Goal: Task Accomplishment & Management: Complete application form

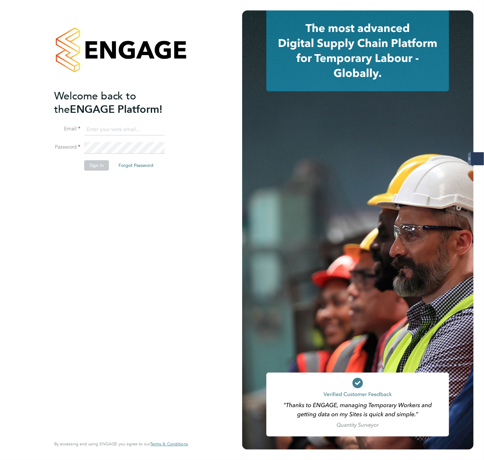
type input "JH@dovetailslate.co.uk"
click at [96, 170] on button "Sign In" at bounding box center [96, 165] width 25 height 10
click at [96, 170] on div "Sorry, we are having problems connecting to our services." at bounding box center [121, 230] width 242 height 460
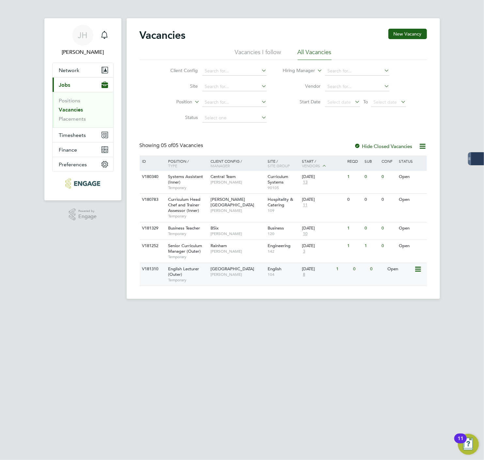
click at [197, 275] on div "English Lecturer (Outer) Temporary" at bounding box center [186, 274] width 46 height 22
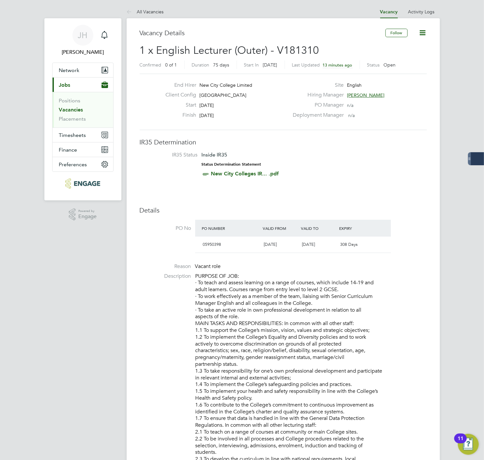
click at [426, 29] on icon at bounding box center [422, 33] width 8 height 8
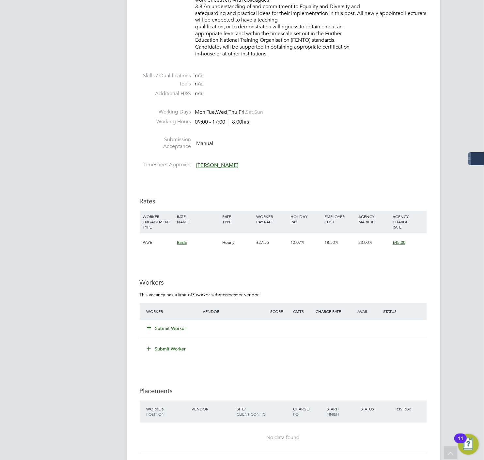
scroll to position [761, 0]
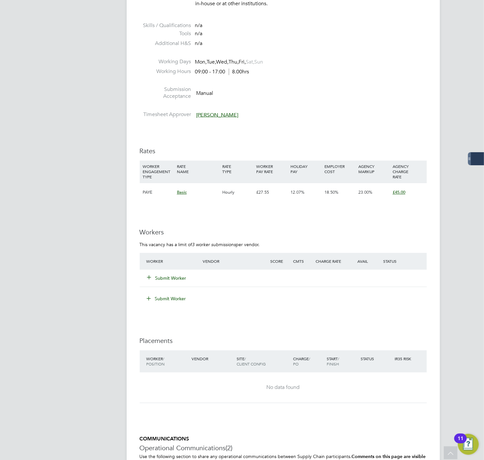
click at [178, 279] on button "Submit Worker" at bounding box center [166, 278] width 39 height 7
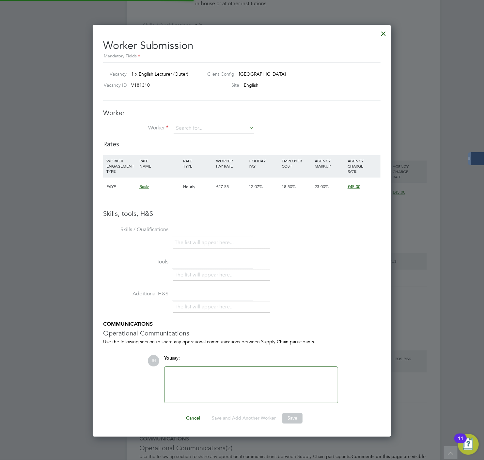
scroll to position [412, 298]
click at [224, 126] on input at bounding box center [213, 129] width 81 height 10
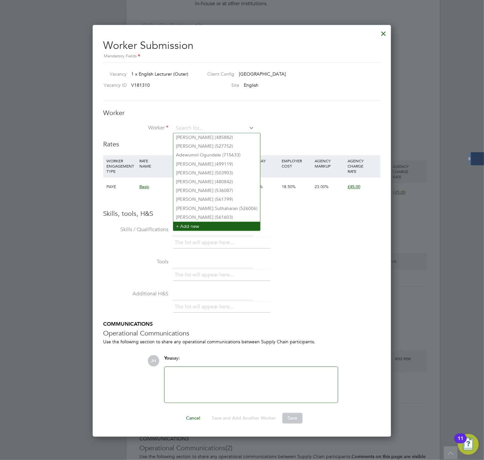
click at [197, 224] on li "+ Add new" at bounding box center [216, 226] width 87 height 9
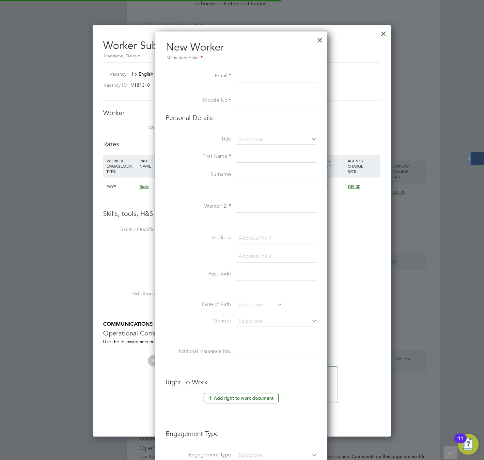
scroll to position [551, 173]
paste input "Work Email"
type input "W"
click at [441, 109] on div at bounding box center [242, 230] width 484 height 460
click at [249, 76] on input at bounding box center [276, 76] width 81 height 12
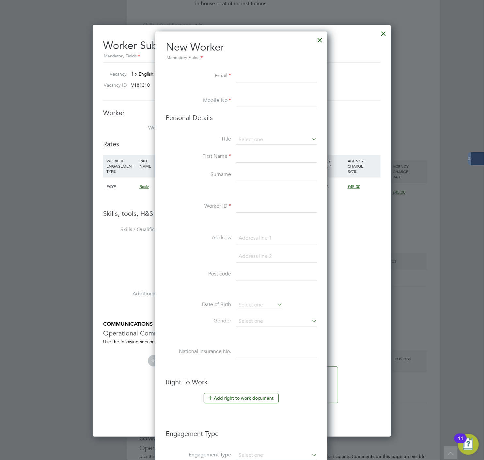
type input "c"
paste input "Work Email"
type input "W"
click at [407, 99] on div at bounding box center [242, 230] width 484 height 460
click at [255, 82] on input at bounding box center [276, 76] width 81 height 12
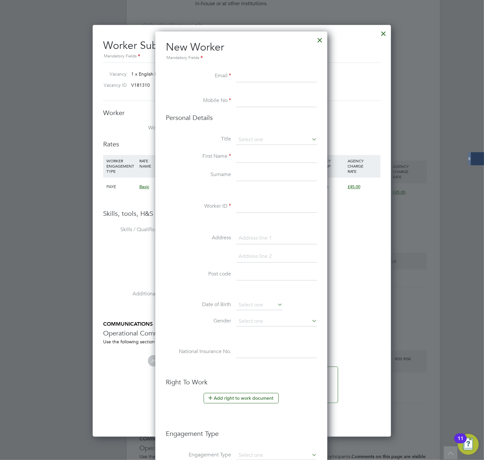
paste input "Work Email"
drag, startPoint x: 289, startPoint y: 78, endPoint x: 124, endPoint y: 78, distance: 164.7
type input "0"
click at [260, 74] on input "0" at bounding box center [276, 76] width 81 height 12
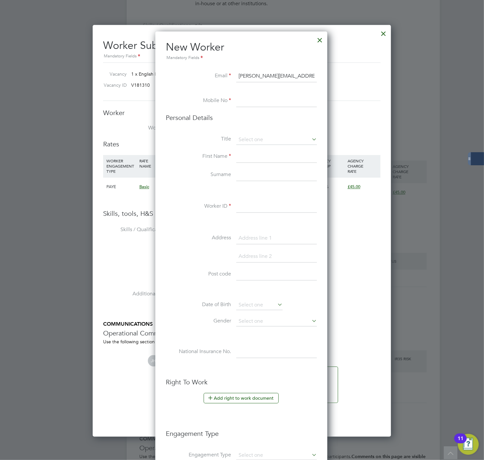
type input "julia.hopten@gmail.com"
click at [281, 106] on input at bounding box center [276, 101] width 81 height 12
type input "07986862604"
click at [262, 139] on input at bounding box center [276, 140] width 81 height 10
click at [262, 157] on li "Mrs" at bounding box center [276, 157] width 81 height 8
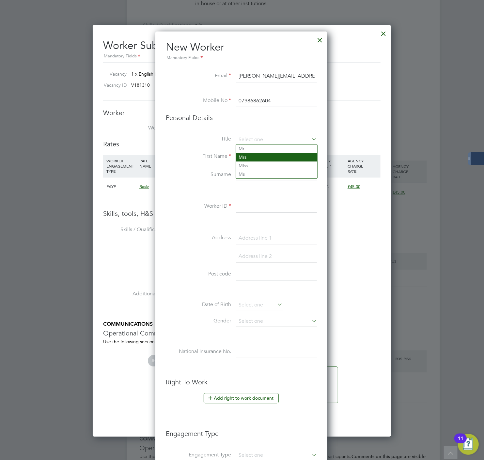
type input "Mrs"
click at [262, 157] on input at bounding box center [276, 157] width 81 height 12
type input "Julia"
type input "Hopten"
click at [258, 206] on input at bounding box center [276, 207] width 81 height 12
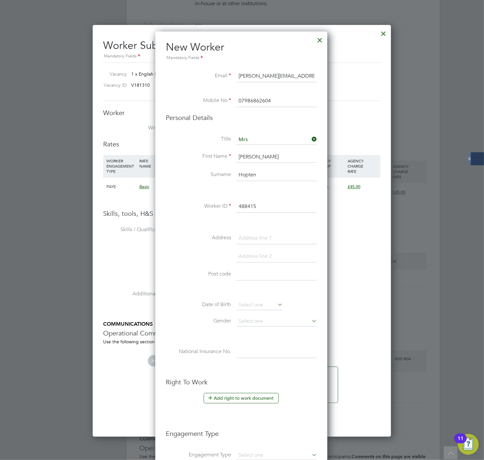
type input "488415"
click at [259, 229] on div "Title Mrs First Name Julia Surname Hopten Worker ID 488415 Address Post code Da…" at bounding box center [241, 253] width 151 height 237
click at [258, 232] on input at bounding box center [276, 238] width 81 height 12
click at [253, 234] on input at bounding box center [276, 238] width 81 height 12
paste input "London SE19 2HS"
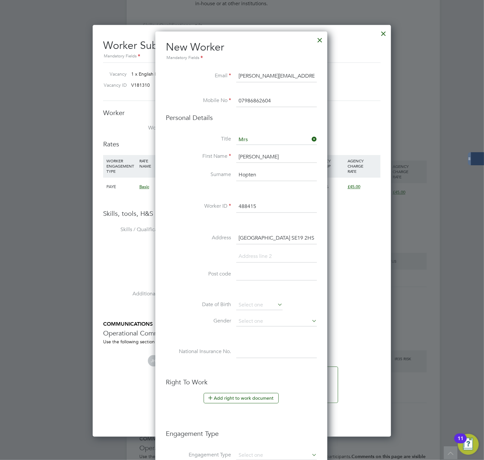
drag, startPoint x: 280, startPoint y: 239, endPoint x: 259, endPoint y: 237, distance: 21.3
click at [259, 237] on input "London SE19 2HS" at bounding box center [276, 238] width 81 height 12
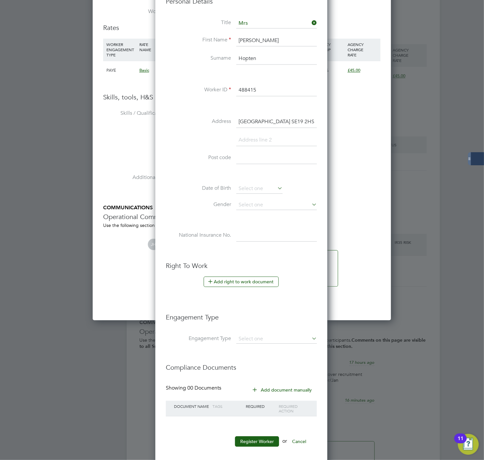
scroll to position [942, 0]
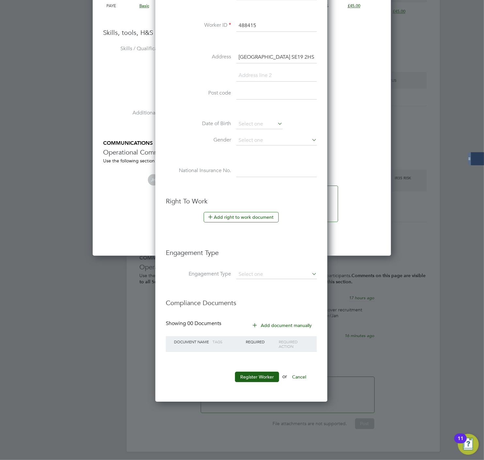
type input "London SE19 2HS"
click at [253, 96] on input at bounding box center [276, 94] width 81 height 12
paste input "SE19 2HS"
type input "SE19 2HS"
click at [252, 375] on button "Register Worker" at bounding box center [257, 377] width 44 height 10
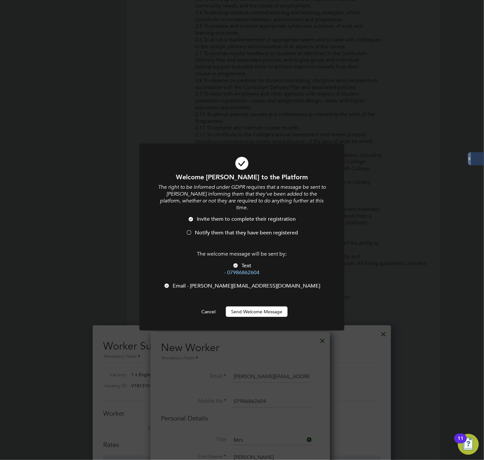
scroll to position [551, 173]
click at [251, 307] on button "Send Welcome Message" at bounding box center [257, 312] width 62 height 10
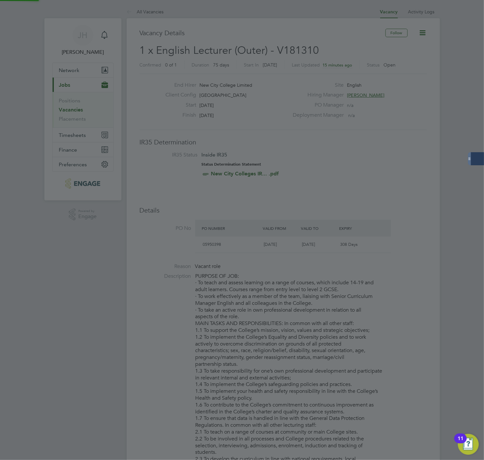
scroll to position [460, 0]
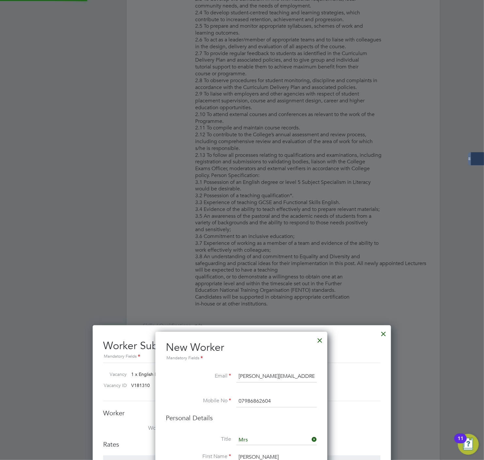
type input "Julia Hopten (488415)"
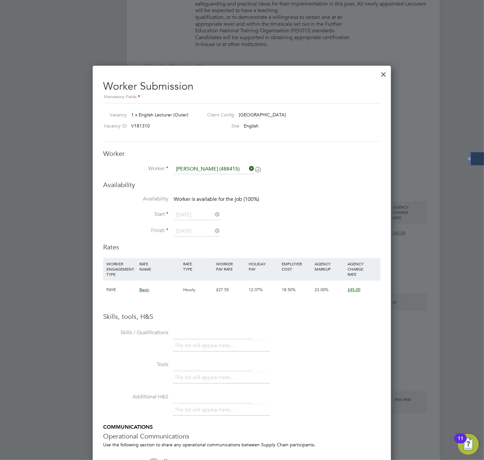
scroll to position [725, 0]
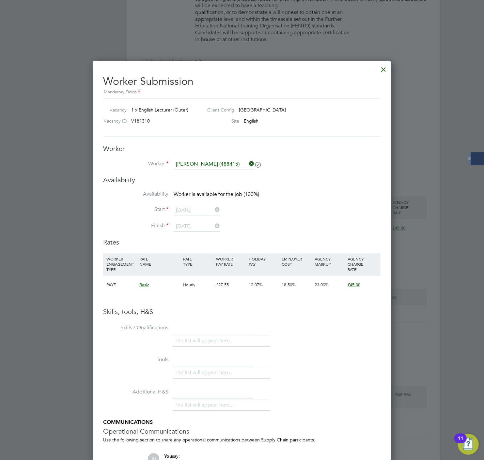
click at [168, 210] on label "Start" at bounding box center [135, 209] width 65 height 7
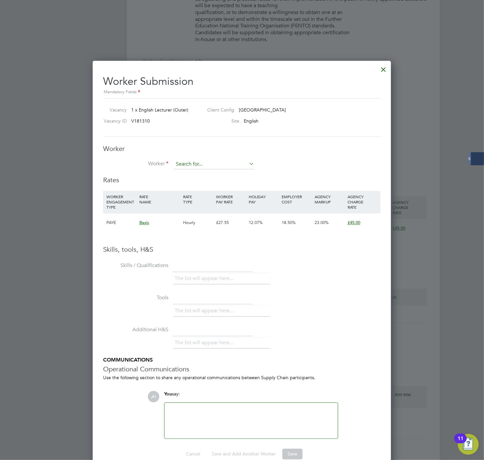
click at [201, 163] on input at bounding box center [213, 165] width 81 height 10
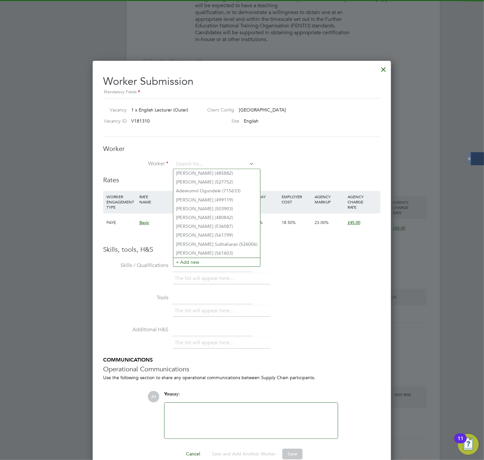
click at [305, 164] on li "Worker" at bounding box center [241, 168] width 277 height 16
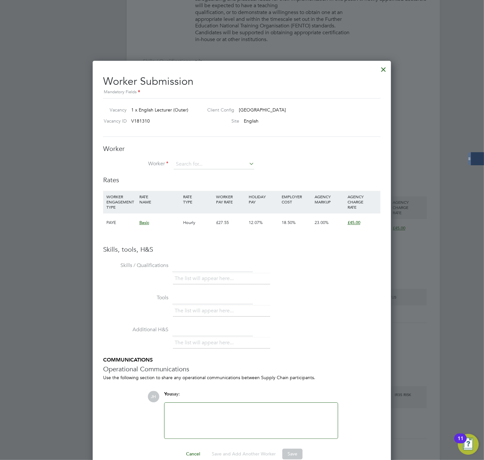
click at [383, 67] on div at bounding box center [383, 68] width 12 height 12
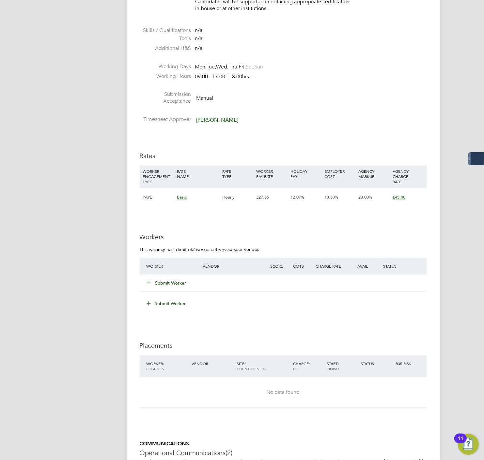
scroll to position [761, 0]
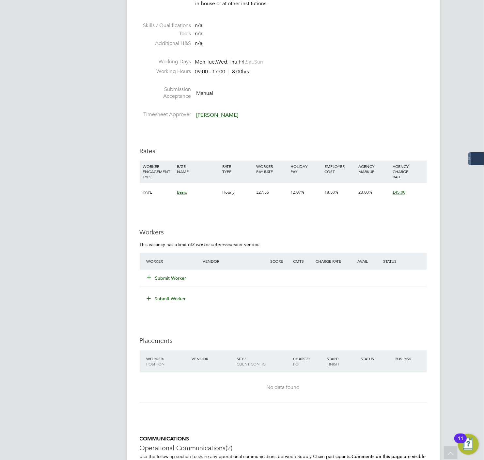
click at [172, 280] on button "Submit Worker" at bounding box center [166, 278] width 39 height 7
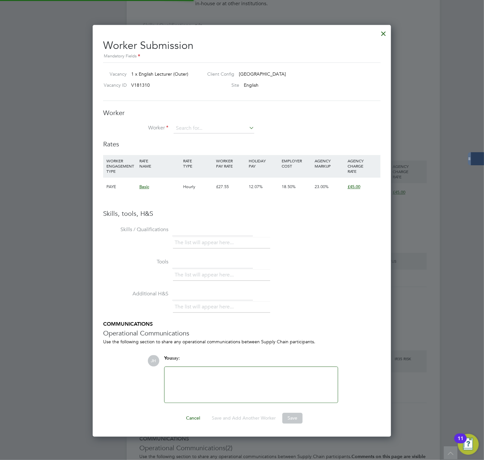
scroll to position [412, 298]
click at [210, 130] on input at bounding box center [213, 129] width 81 height 10
click at [207, 137] on li "Julia Hopten (488415)" at bounding box center [213, 137] width 81 height 9
type input "Julia Hopten (488415)"
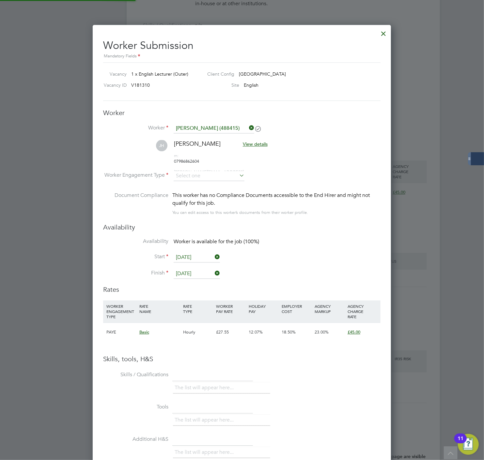
scroll to position [556, 298]
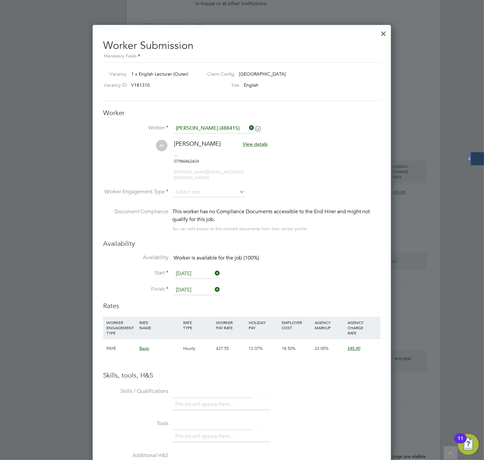
click at [243, 144] on span "View details" at bounding box center [255, 144] width 25 height 6
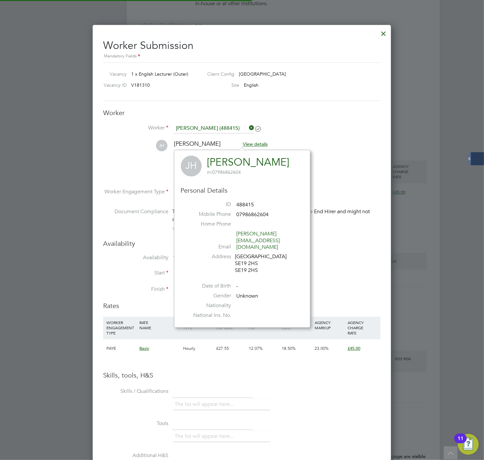
scroll to position [4, 4]
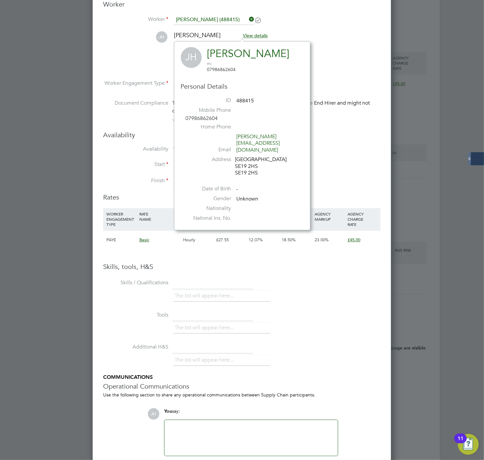
click at [348, 160] on li "Start 06 Oct 2025" at bounding box center [241, 168] width 277 height 16
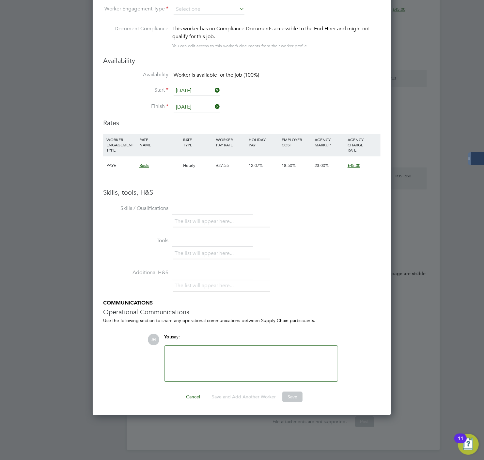
click at [238, 346] on div at bounding box center [250, 364] width 173 height 36
click at [230, 350] on div at bounding box center [250, 364] width 165 height 28
click at [183, 216] on ul "The list will appear here..." at bounding box center [221, 222] width 97 height 12
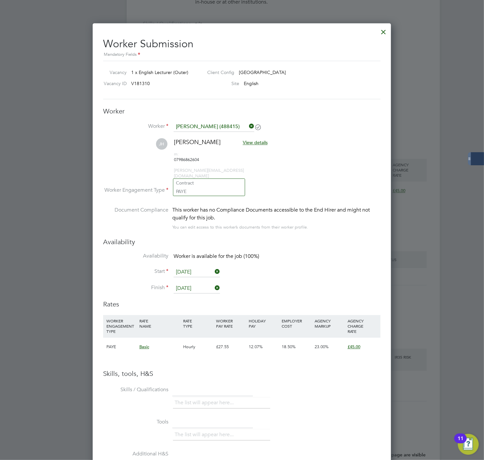
click at [197, 186] on input at bounding box center [208, 191] width 71 height 10
click at [192, 190] on li "PAYE" at bounding box center [208, 191] width 71 height 8
type input "PAYE"
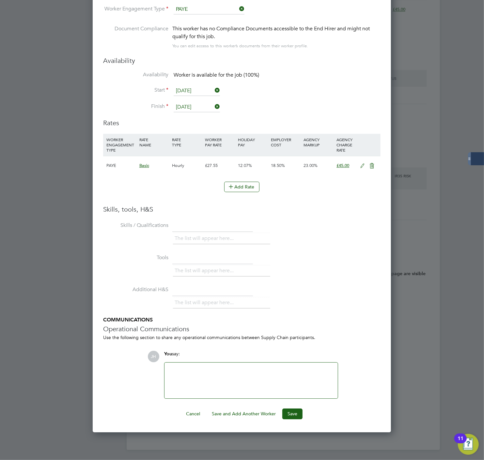
click at [216, 363] on div at bounding box center [250, 381] width 173 height 36
click at [213, 367] on div at bounding box center [250, 381] width 165 height 28
click at [288, 409] on button "Save" at bounding box center [292, 414] width 20 height 10
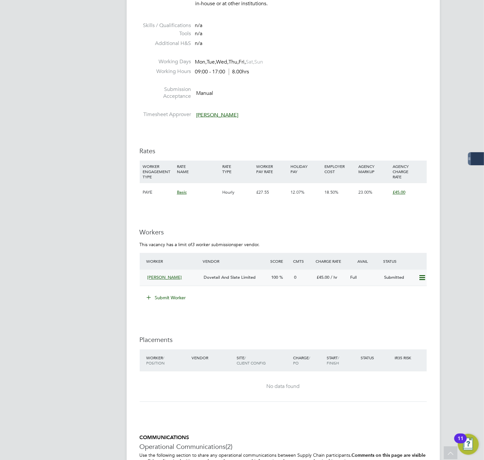
click at [420, 276] on icon at bounding box center [422, 277] width 8 height 5
click at [362, 289] on li "Worker Vendor Score Cmts Charge Rate Avail Status Julia Hopten Dovetail And Sla…" at bounding box center [283, 273] width 287 height 40
click at [386, 283] on div "Submitted" at bounding box center [398, 277] width 34 height 11
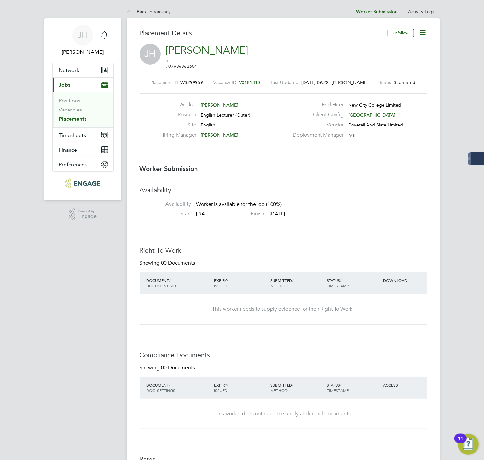
click at [422, 29] on icon at bounding box center [422, 33] width 8 height 8
click at [316, 199] on li "Availability Availability Worker is available for the job (100%)" at bounding box center [283, 198] width 287 height 25
click at [393, 48] on li "Edit Worker Submission e" at bounding box center [395, 48] width 60 height 9
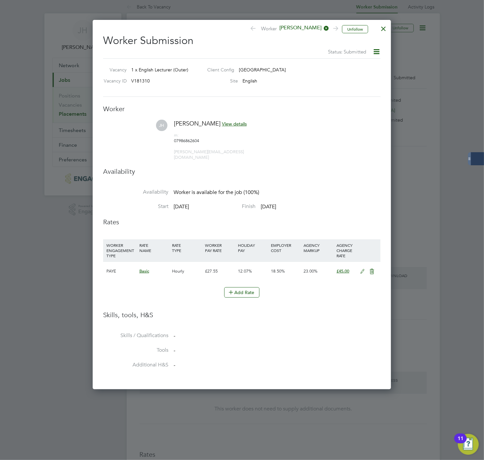
click at [226, 124] on span "View details" at bounding box center [234, 124] width 25 height 6
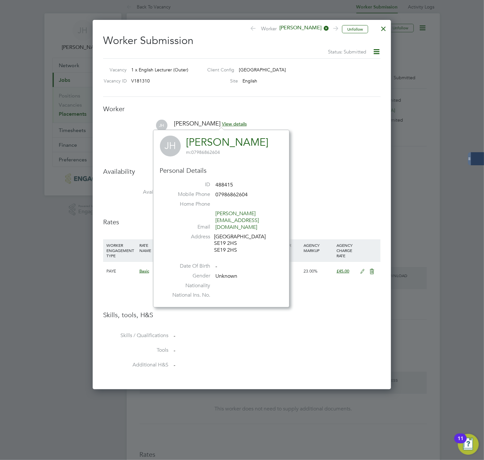
click at [325, 97] on div "Worker Submission Status: Submitted Vacancy 1 x English Lecturer (Outer) Client…" at bounding box center [241, 202] width 277 height 347
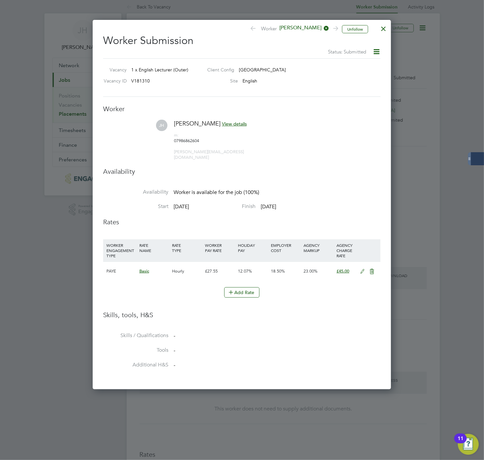
click at [385, 29] on div at bounding box center [383, 27] width 12 height 12
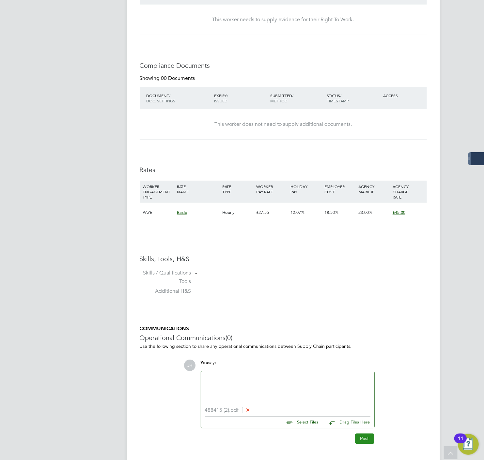
click at [358, 434] on button "Post" at bounding box center [364, 439] width 19 height 10
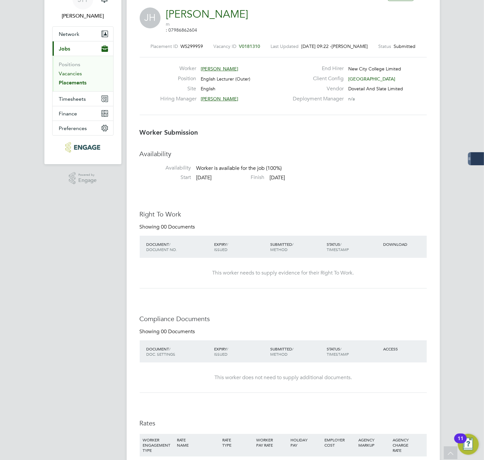
click at [69, 71] on link "Vacancies" at bounding box center [70, 73] width 23 height 6
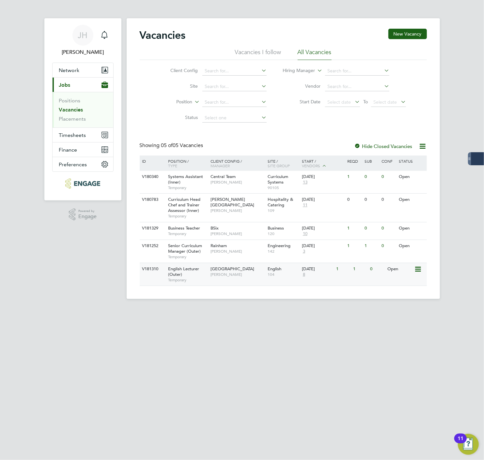
click at [186, 272] on div "English Lecturer (Outer) Temporary" at bounding box center [186, 274] width 46 height 22
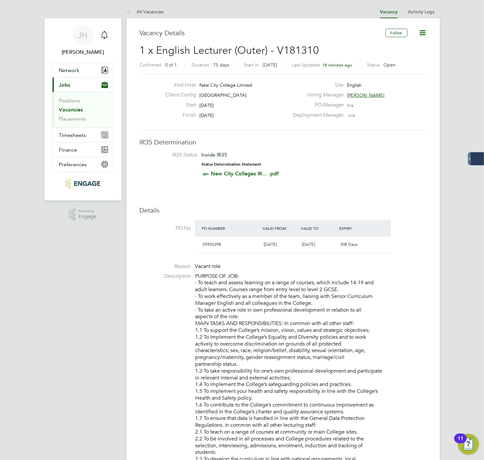
click at [425, 33] on icon at bounding box center [422, 33] width 8 height 8
click at [393, 140] on h3 "IR35 Determination" at bounding box center [283, 142] width 287 height 8
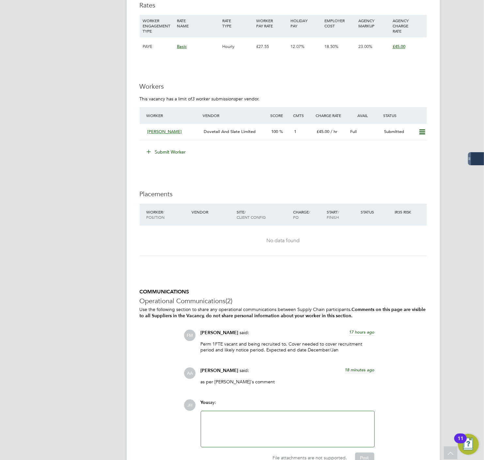
scroll to position [943, 0]
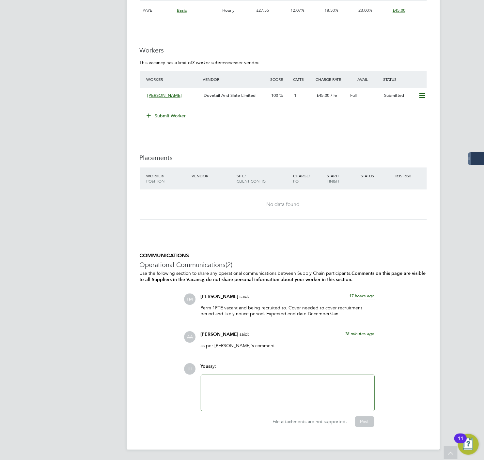
click at [178, 119] on button "Submit Worker" at bounding box center [166, 116] width 49 height 10
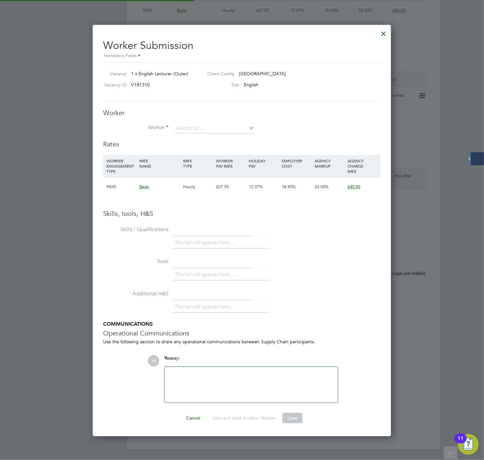
scroll to position [412, 298]
click at [190, 122] on div "Worker Worker Worker Engagement Type" at bounding box center [241, 124] width 277 height 31
click at [190, 127] on input at bounding box center [213, 129] width 81 height 10
type input "desiri"
click at [203, 148] on li "+ Add new" at bounding box center [213, 146] width 81 height 9
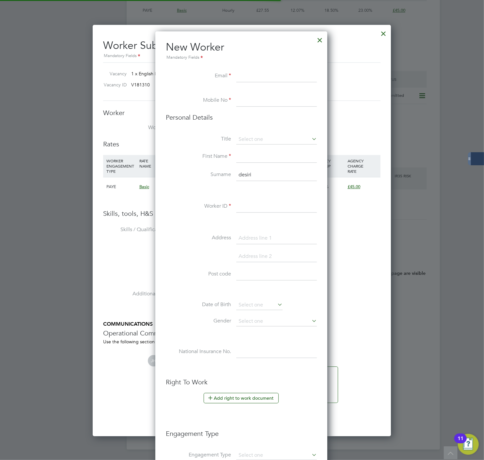
scroll to position [551, 173]
click at [246, 76] on input at bounding box center [276, 76] width 81 height 12
paste input "Desiri1@gmail.com"
type input "Desiri1@gmail.com"
click at [263, 99] on input at bounding box center [276, 101] width 81 height 12
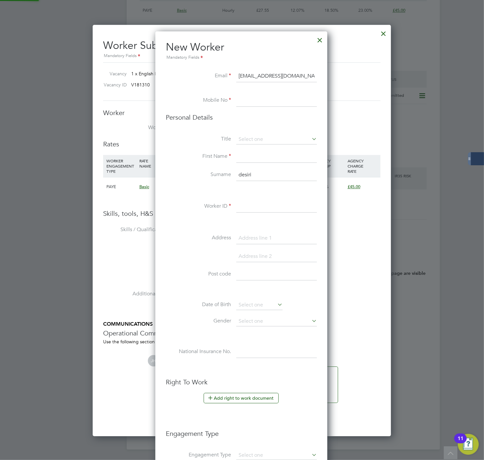
paste input "+44 7534 909123"
type input "+44 7534 909123"
click at [265, 141] on input at bounding box center [276, 140] width 81 height 10
click at [252, 173] on li "Ms" at bounding box center [276, 174] width 81 height 8
type input "Ms"
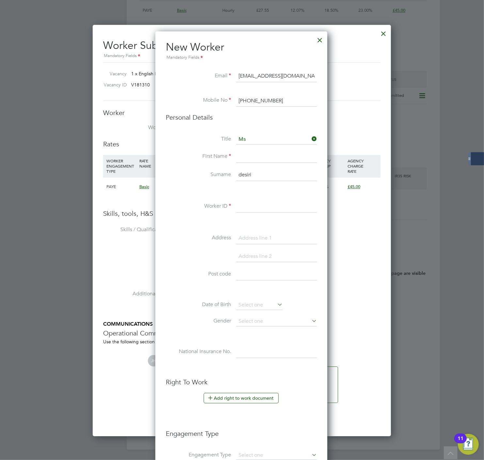
click at [255, 157] on input at bounding box center [276, 157] width 81 height 12
type input "Desiri"
drag, startPoint x: 262, startPoint y: 175, endPoint x: 223, endPoint y: 173, distance: 39.2
click at [224, 174] on li "Surname desiri" at bounding box center [241, 178] width 151 height 18
type input "Okobia"
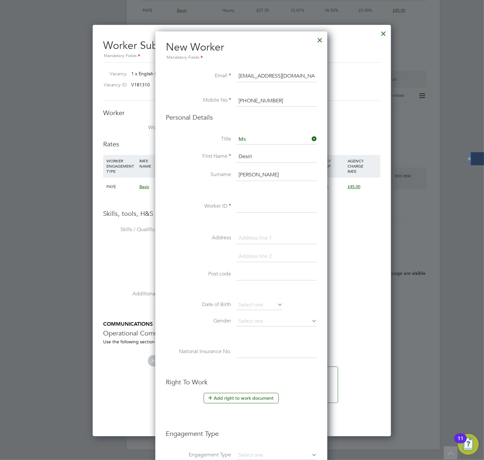
click at [249, 208] on input at bounding box center [276, 207] width 81 height 12
type input "731927"
click at [251, 236] on input at bounding box center [276, 238] width 81 height 12
paste input "126 Flintmill Crescent Kidbrooke London SE3 8LZ"
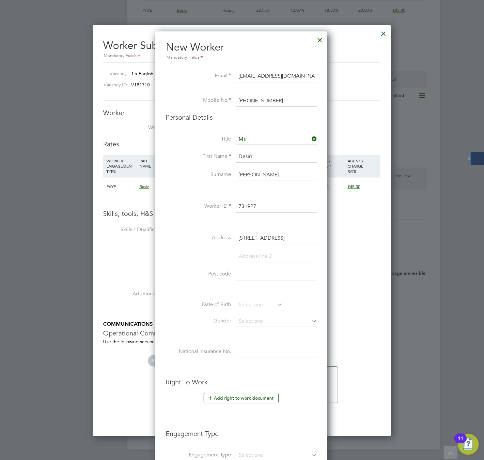
drag, startPoint x: 317, startPoint y: 236, endPoint x: 297, endPoint y: 236, distance: 19.6
click at [297, 236] on input "126 Flintmill Crescent Kidbrooke London SE3 8LZ" at bounding box center [276, 238] width 81 height 12
type input "126 Flintmill Crescent Kidbrooke London SE3 8LZ"
click at [254, 272] on input at bounding box center [276, 275] width 81 height 12
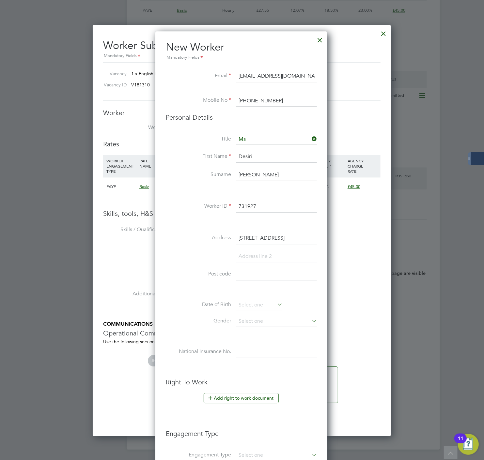
paste input "SE3 8LZ"
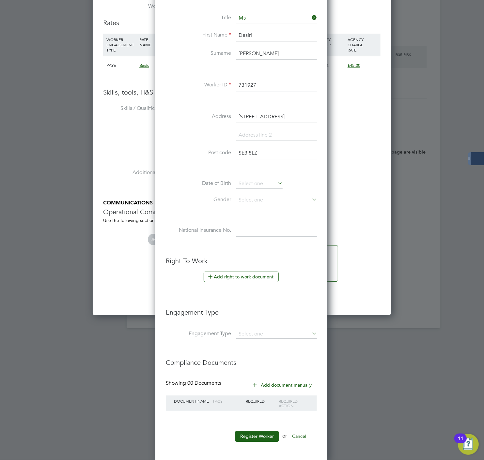
scroll to position [1064, 0]
type input "SE3 8LZ"
click at [279, 331] on input at bounding box center [276, 333] width 81 height 9
click at [293, 317] on li "Engagement Type" at bounding box center [241, 315] width 151 height 28
click at [250, 436] on button "Register Worker" at bounding box center [257, 436] width 44 height 10
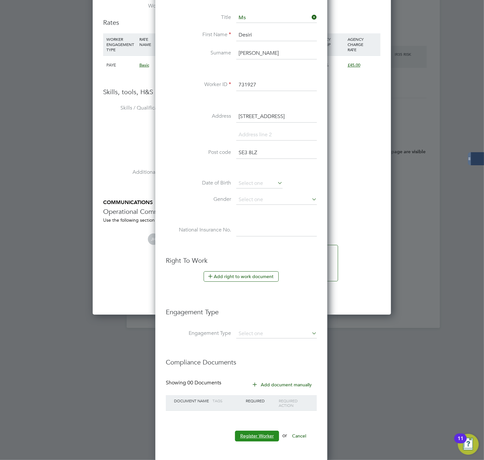
scroll to position [0, 0]
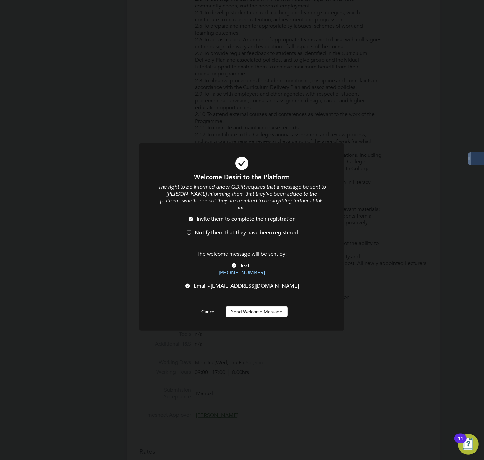
click at [261, 307] on button "Send Welcome Message" at bounding box center [257, 312] width 62 height 10
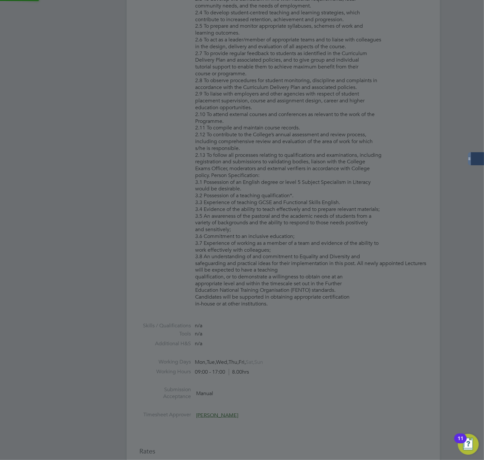
click at [261, 307] on button "Send Welcome Message" at bounding box center [257, 312] width 62 height 10
type input "Desiri Okobia (731927)"
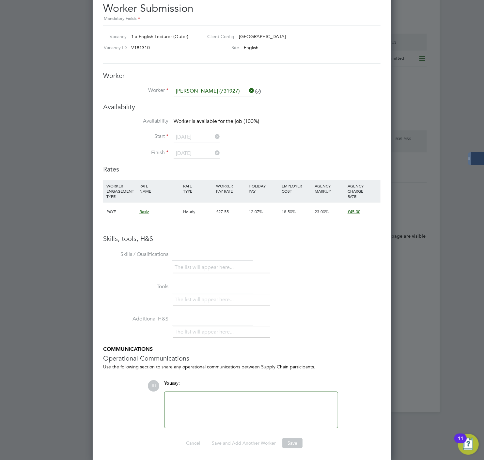
scroll to position [980, 0]
drag, startPoint x: 246, startPoint y: 409, endPoint x: 233, endPoint y: 344, distance: 66.8
click at [245, 409] on div at bounding box center [250, 410] width 165 height 28
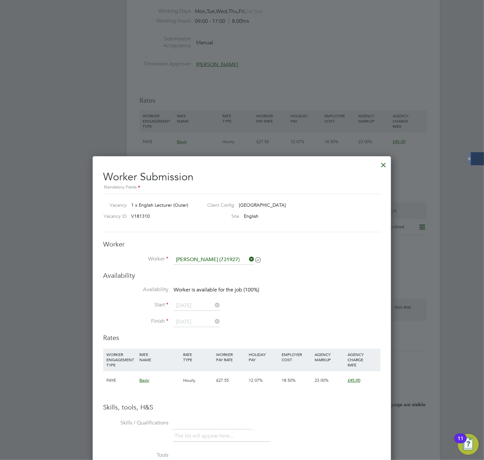
scroll to position [799, 0]
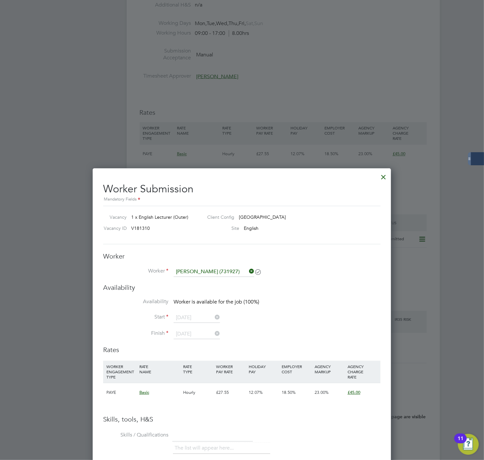
click at [385, 173] on div at bounding box center [383, 176] width 12 height 12
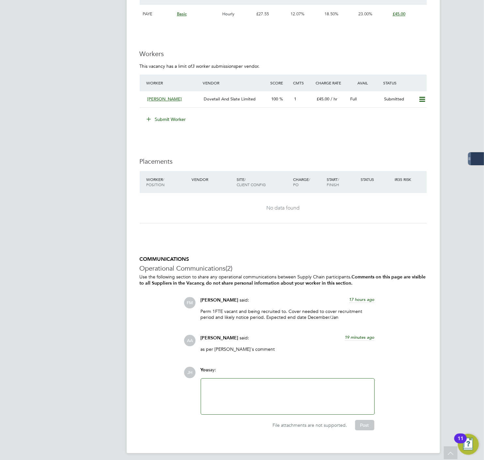
scroll to position [943, 0]
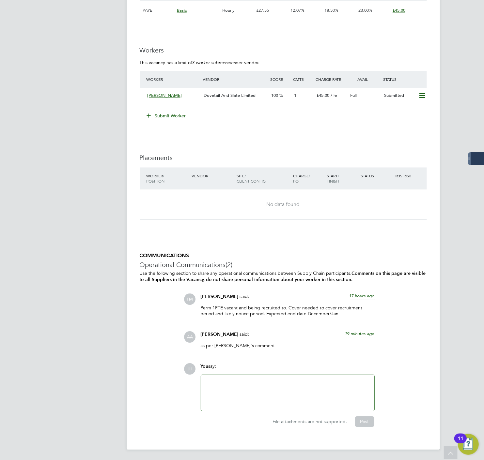
click at [173, 111] on button "Submit Worker" at bounding box center [166, 116] width 49 height 10
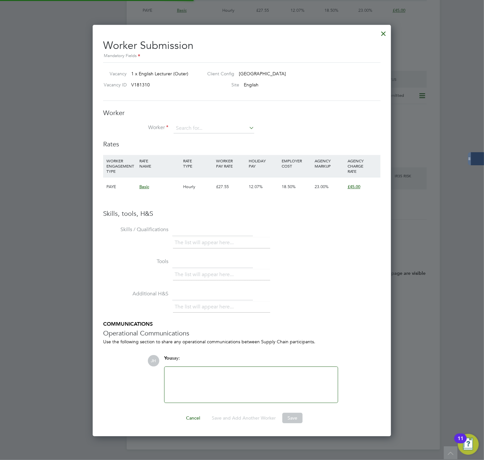
scroll to position [412, 298]
click at [214, 134] on li "Worker" at bounding box center [241, 132] width 277 height 16
click at [214, 133] on li "Worker" at bounding box center [241, 132] width 277 height 16
click at [217, 127] on input at bounding box center [213, 129] width 81 height 10
click at [209, 133] on li "Desir i Okobia (731927)" at bounding box center [224, 137] width 102 height 9
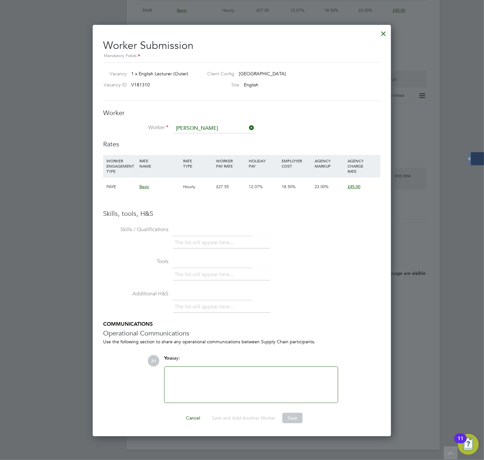
type input "Desiri Okobia (731927)"
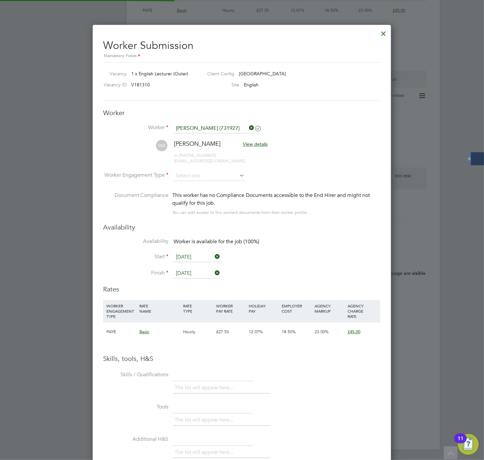
scroll to position [3, 4]
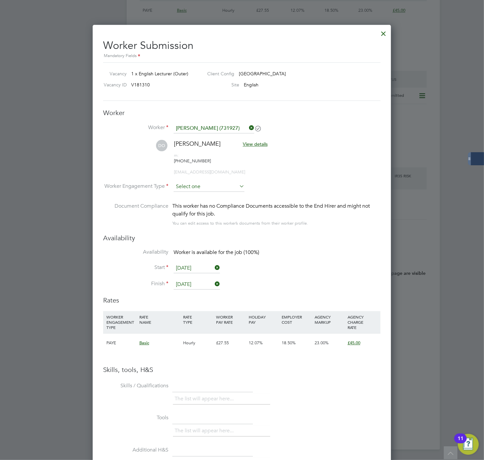
click at [204, 182] on input at bounding box center [208, 187] width 71 height 10
click at [204, 189] on li "PAYE" at bounding box center [208, 193] width 71 height 8
type input "PAYE"
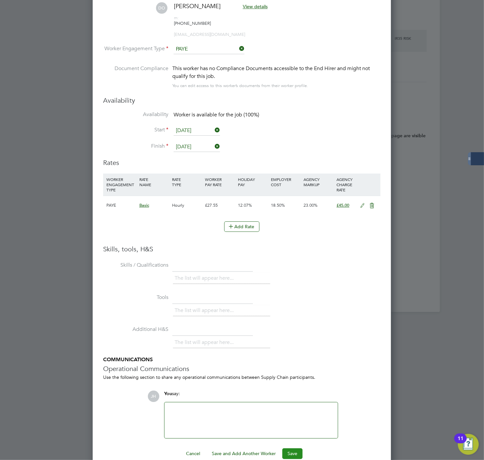
click at [289, 448] on button "Save" at bounding box center [292, 453] width 20 height 10
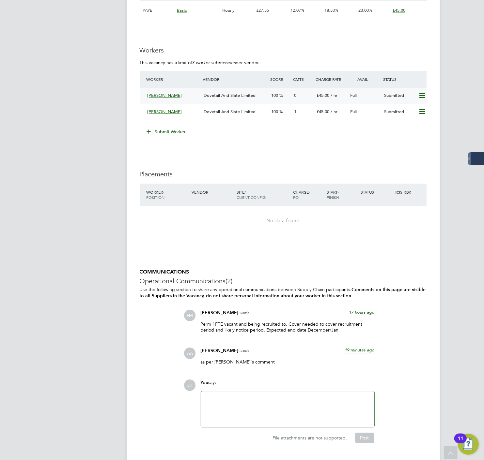
click at [421, 97] on icon at bounding box center [422, 95] width 8 height 5
drag, startPoint x: 412, startPoint y: 118, endPoint x: 364, endPoint y: 121, distance: 48.4
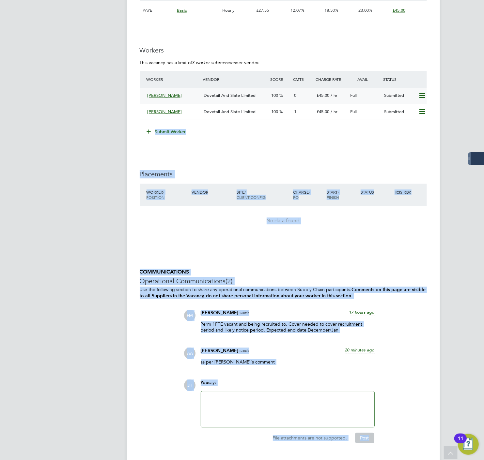
click at [160, 93] on span "[PERSON_NAME]" at bounding box center [164, 96] width 35 height 6
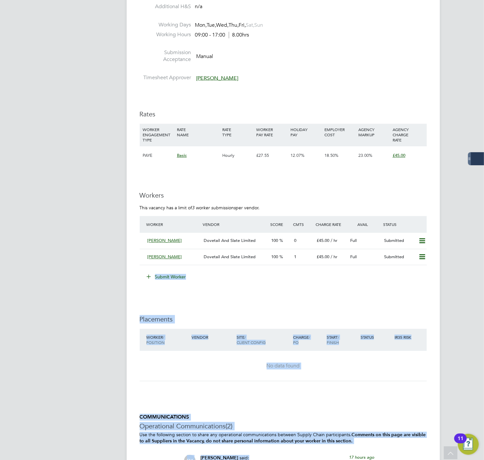
click at [279, 286] on li "Submit Worker" at bounding box center [283, 280] width 287 height 17
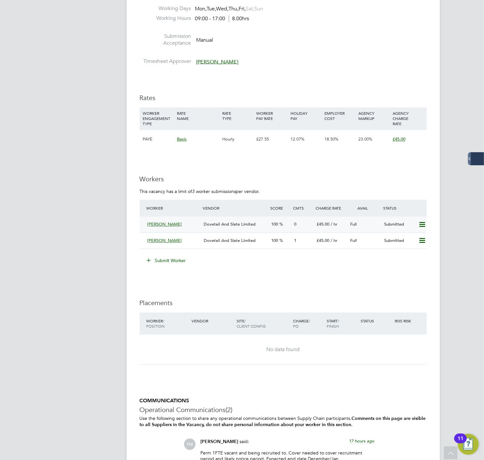
click at [160, 225] on span "[PERSON_NAME]" at bounding box center [164, 224] width 35 height 6
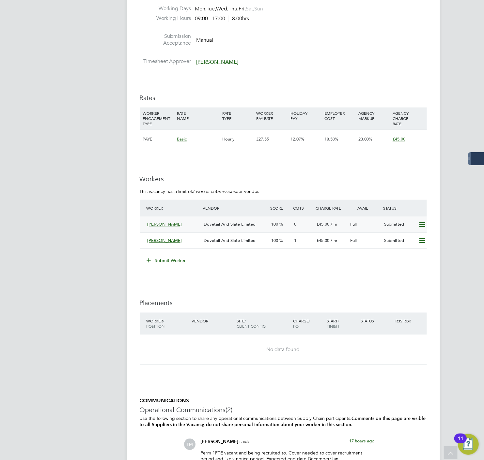
click at [273, 219] on div "100" at bounding box center [280, 224] width 22 height 11
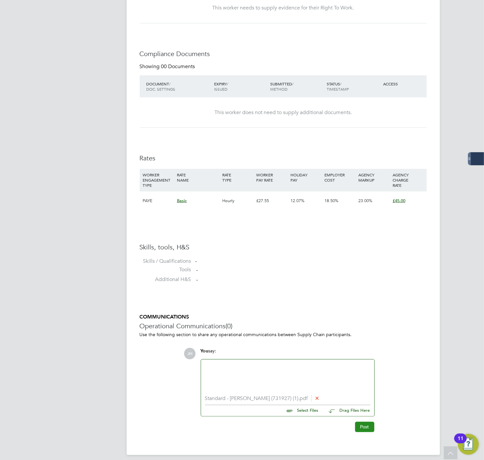
click at [359, 422] on button "Post" at bounding box center [364, 427] width 19 height 10
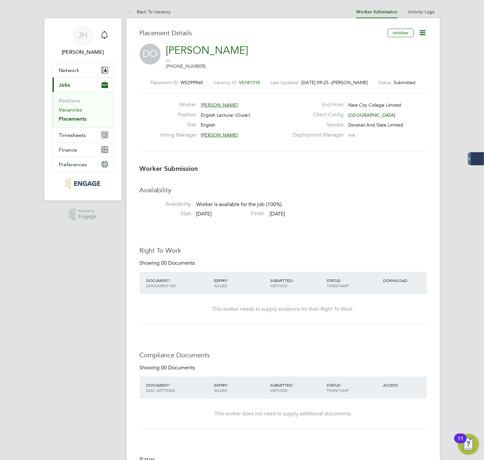
click at [71, 111] on link "Vacancies" at bounding box center [70, 110] width 23 height 6
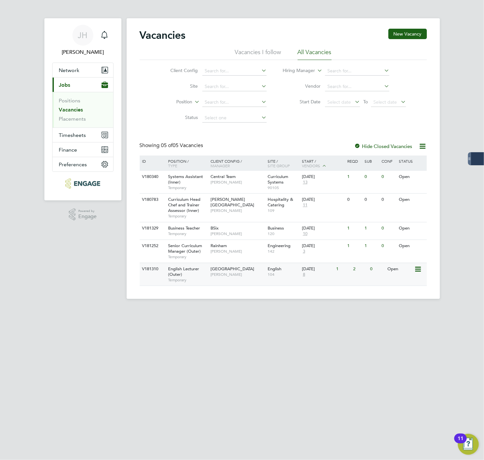
click at [196, 274] on div "English Lecturer (Outer) Temporary" at bounding box center [186, 274] width 46 height 22
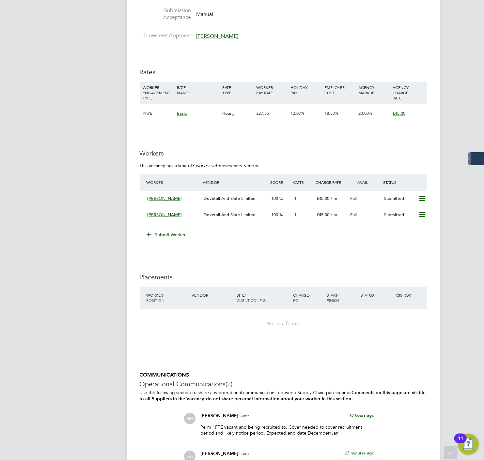
scroll to position [833, 0]
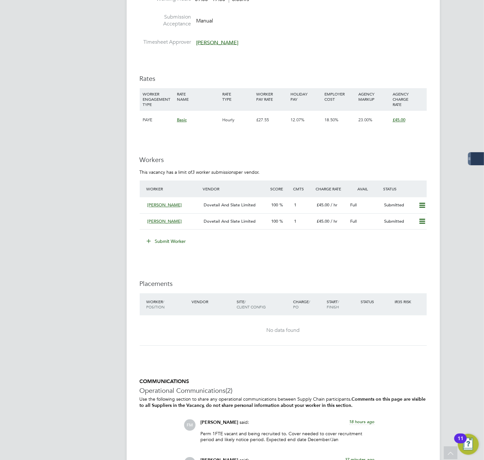
click at [172, 239] on button "Submit Worker" at bounding box center [166, 241] width 49 height 10
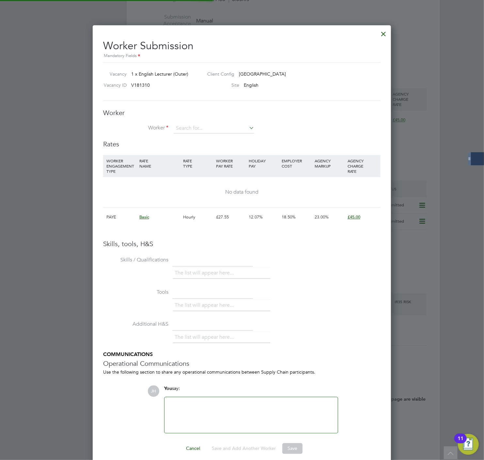
scroll to position [412, 298]
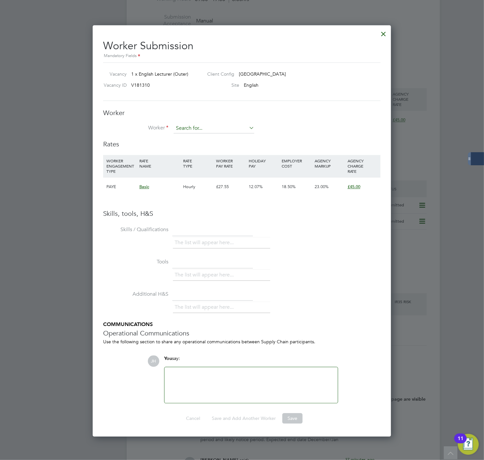
click at [192, 127] on input at bounding box center [213, 129] width 81 height 10
click at [207, 138] on li "Nk eiruka Akwugo Atumonyogo (647205)" at bounding box center [221, 137] width 97 height 9
type input "Nkeiruka Akwugo Atumonyogo (647205)"
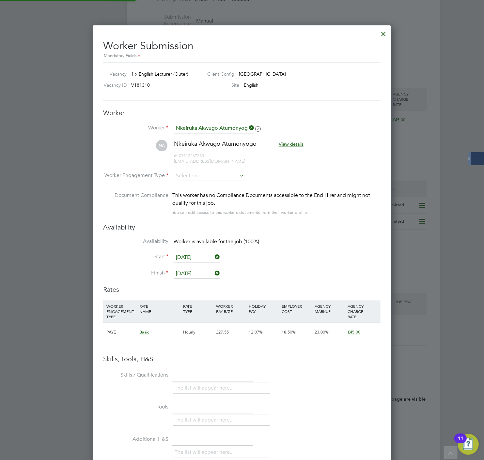
scroll to position [556, 298]
click at [202, 174] on input at bounding box center [208, 176] width 71 height 10
click at [202, 190] on li "PAYE" at bounding box center [208, 193] width 71 height 8
type input "PAYE"
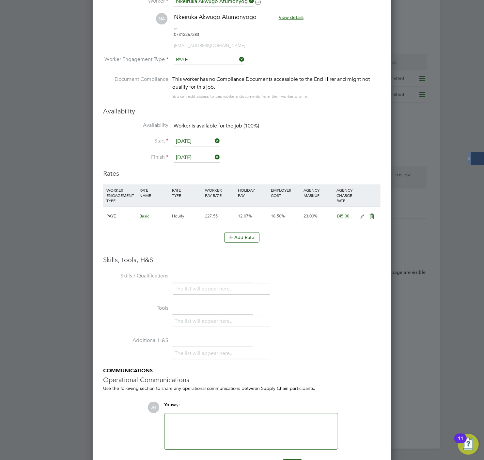
scroll to position [971, 0]
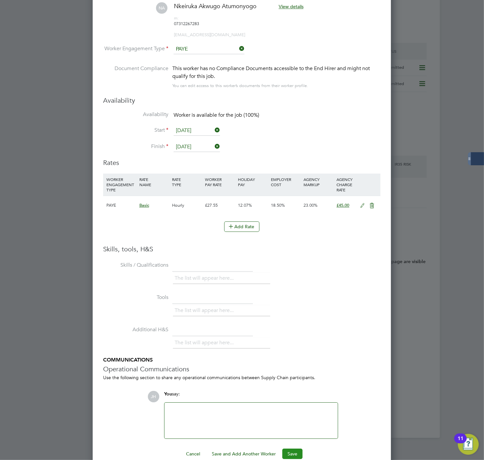
click at [294, 449] on button "Save" at bounding box center [292, 454] width 20 height 10
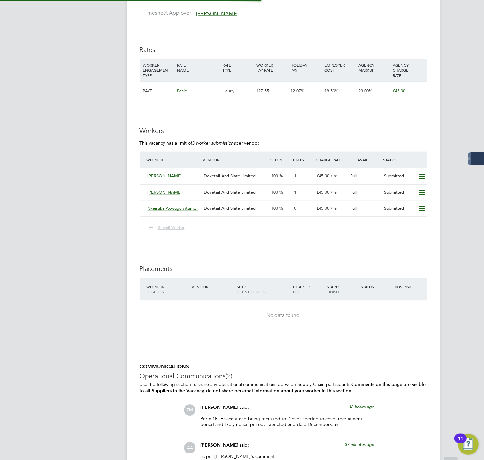
scroll to position [833, 0]
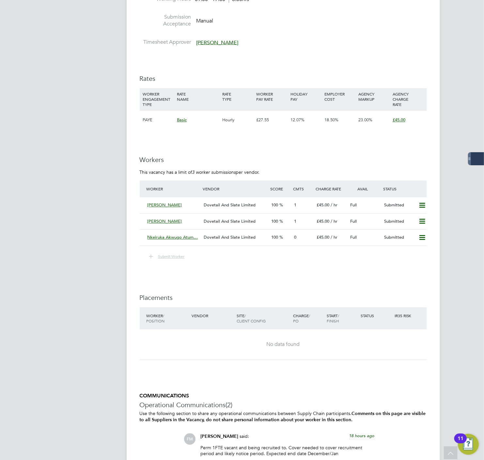
click at [168, 259] on span "Submit Worker" at bounding box center [171, 256] width 26 height 5
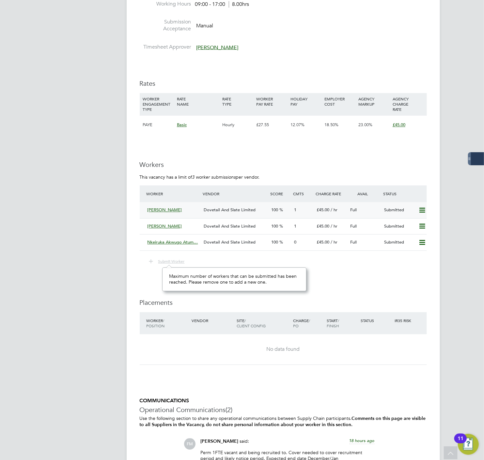
click at [296, 208] on span "1" at bounding box center [295, 210] width 2 height 6
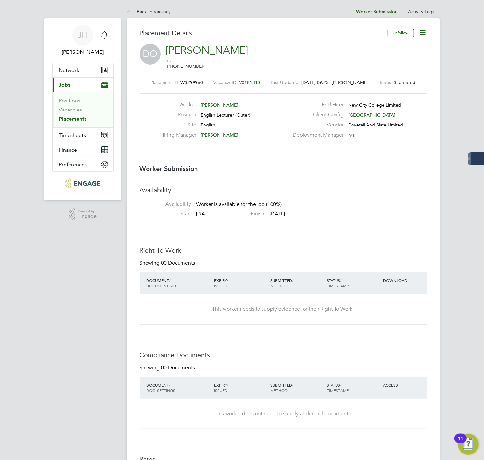
drag, startPoint x: 74, startPoint y: 289, endPoint x: 76, endPoint y: 285, distance: 3.8
click at [75, 289] on app-navbar "JH Jon Heller Notifications Applications: Network Businesses Sites Workers Cont…" at bounding box center [82, 412] width 77 height 789
click at [69, 111] on link "Vacancies" at bounding box center [70, 110] width 23 height 6
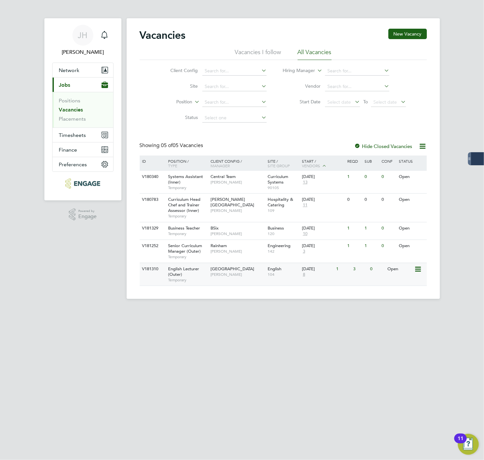
click at [189, 270] on span "English Lecturer (Outer)" at bounding box center [183, 271] width 31 height 11
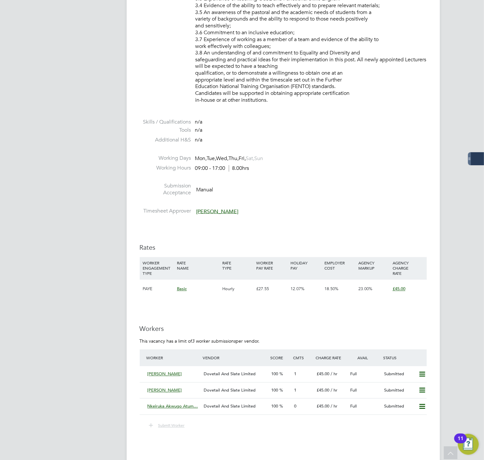
scroll to position [688, 0]
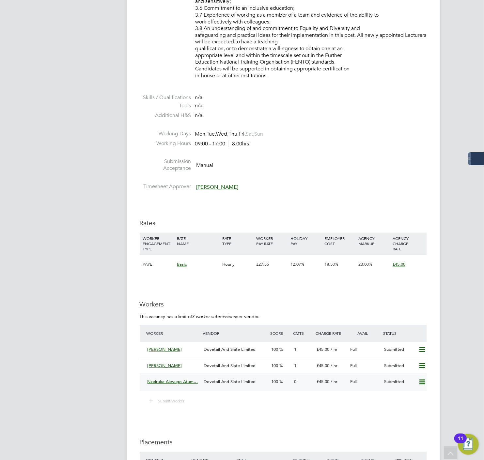
click at [214, 383] on span "Dovetail And Slate Limited" at bounding box center [229, 382] width 52 height 6
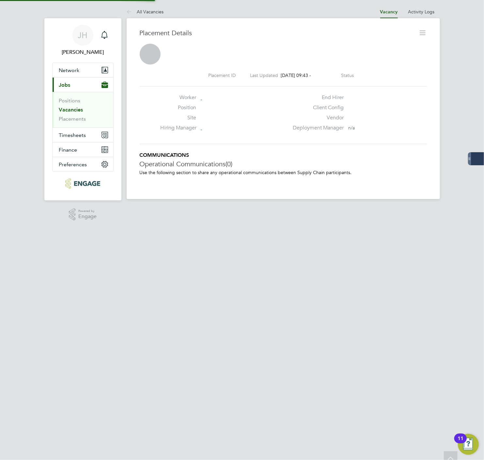
scroll to position [3, 3]
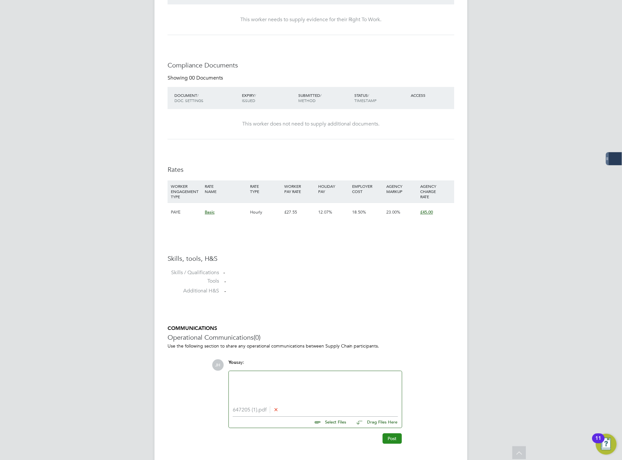
click at [389, 435] on button "Post" at bounding box center [392, 439] width 19 height 10
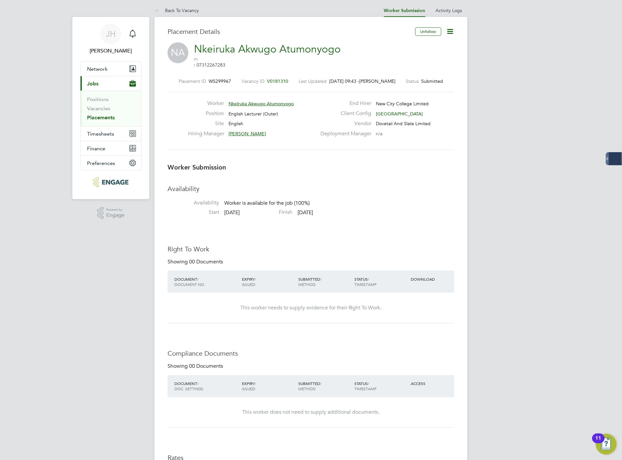
scroll to position [0, 0]
click at [100, 109] on link "Vacancies" at bounding box center [98, 110] width 23 height 6
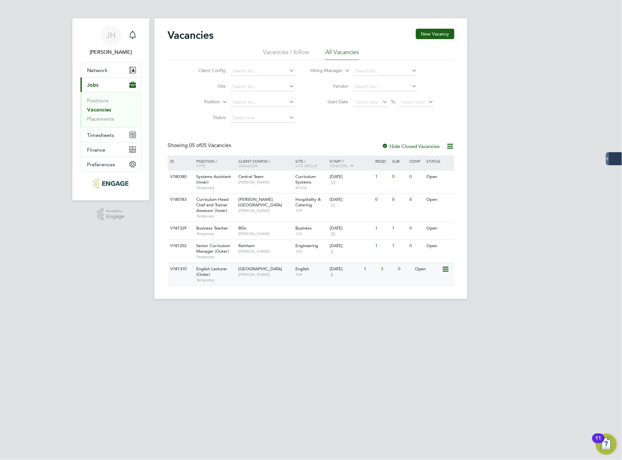
click at [220, 273] on div "English Lecturer (Outer) Temporary" at bounding box center [214, 274] width 46 height 22
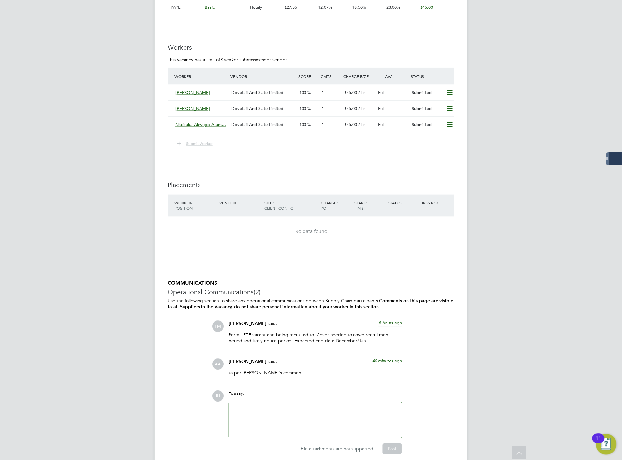
scroll to position [973, 0]
